Goal: Obtain resource: Obtain resource

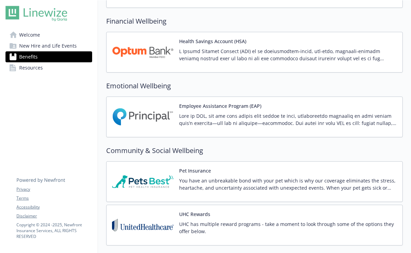
scroll to position [584, 0]
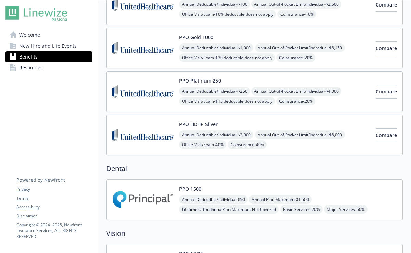
click at [29, 49] on span "New Hire and Life Events" at bounding box center [48, 45] width 58 height 11
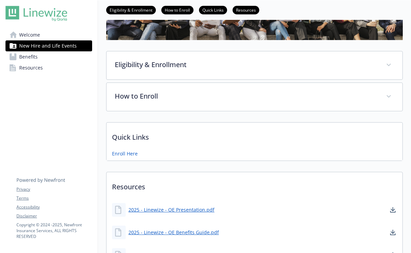
scroll to position [141, 0]
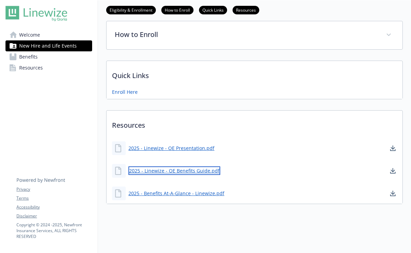
click at [180, 172] on link "2025 - Linewize - OE Benefits Guide.pdf" at bounding box center [175, 171] width 92 height 9
click at [84, 86] on div "Welcome New Hire and Life Events Benefits Resources Privacy Terms Accessibility…" at bounding box center [49, 43] width 98 height 87
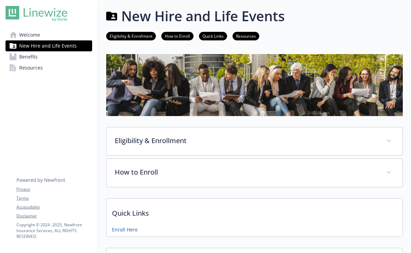
scroll to position [0, 0]
